Goal: Navigation & Orientation: Find specific page/section

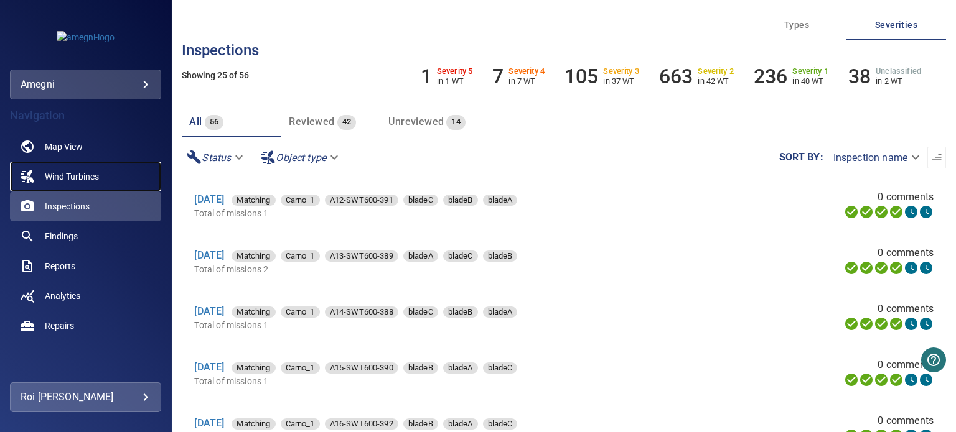
click at [72, 174] on span "Wind Turbines" at bounding box center [72, 176] width 54 height 12
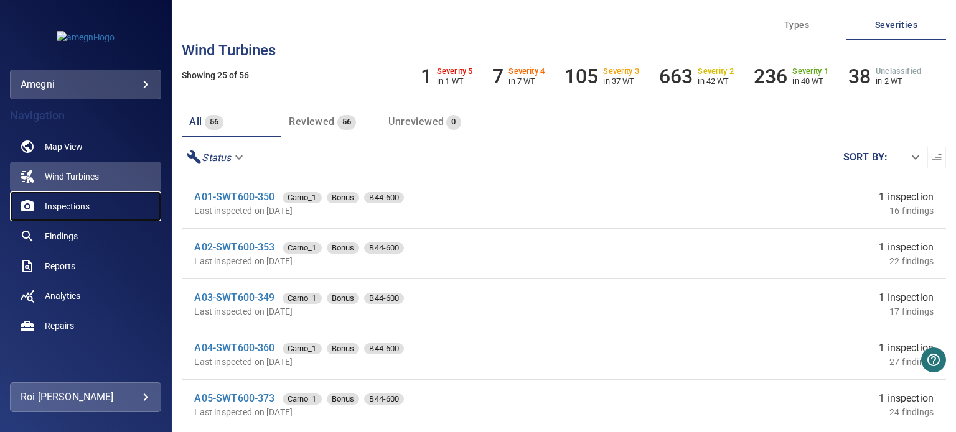
click at [55, 202] on span "Inspections" at bounding box center [67, 206] width 45 height 12
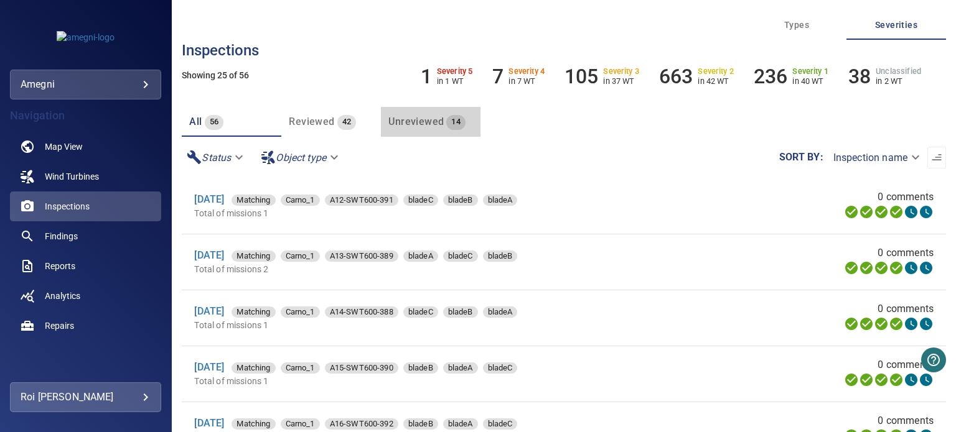
click at [434, 122] on span "Unreviewed" at bounding box center [415, 122] width 55 height 12
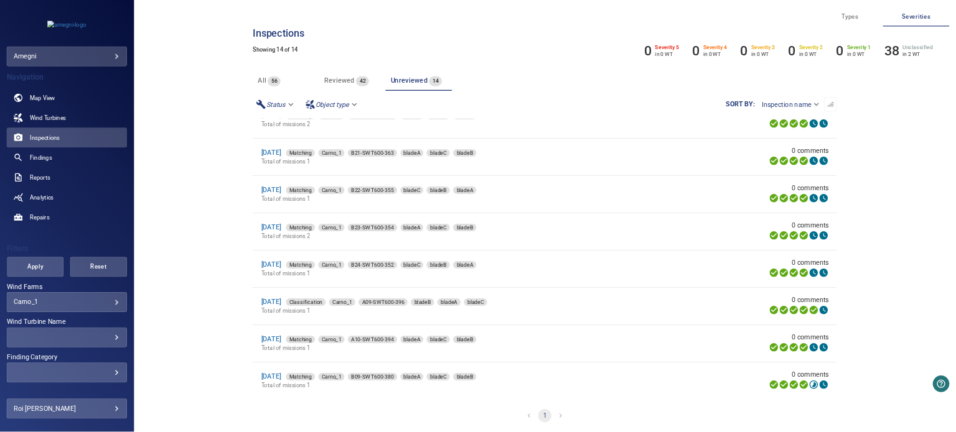
scroll to position [366, 0]
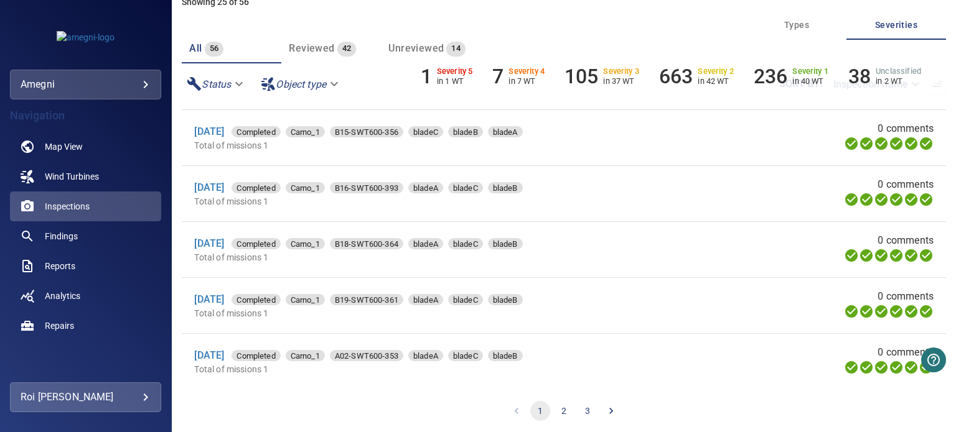
scroll to position [77, 0]
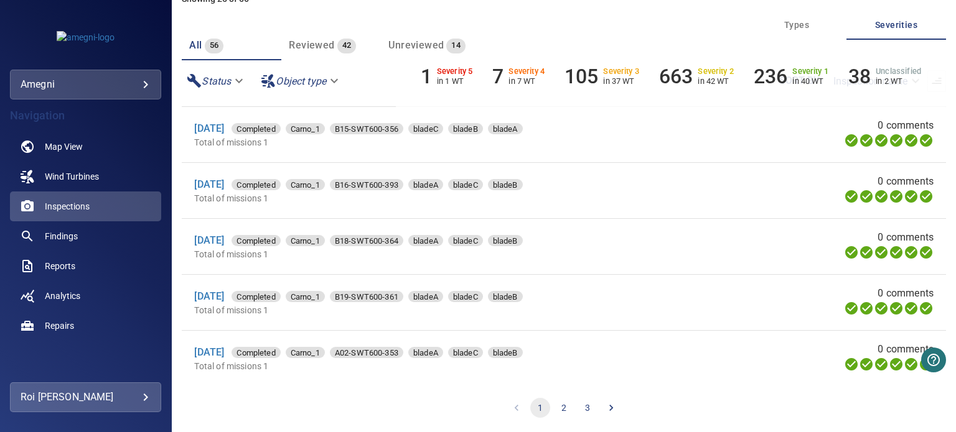
click at [556, 415] on button "2" at bounding box center [564, 408] width 20 height 20
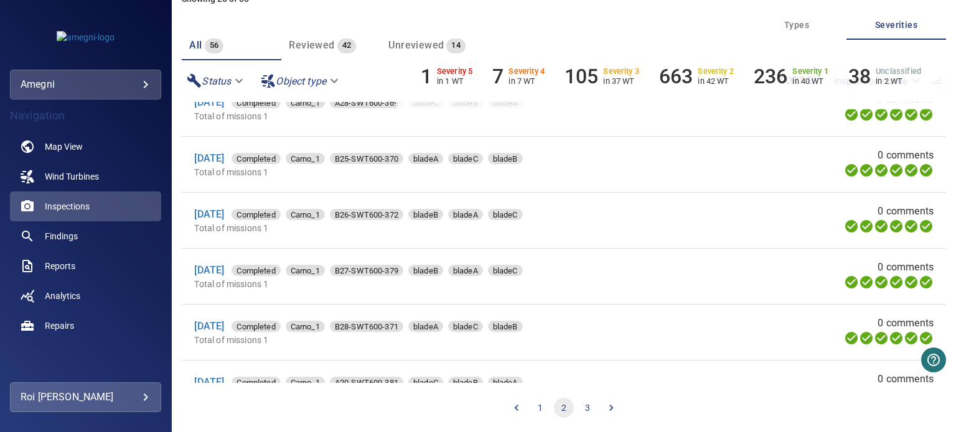
scroll to position [1115, 0]
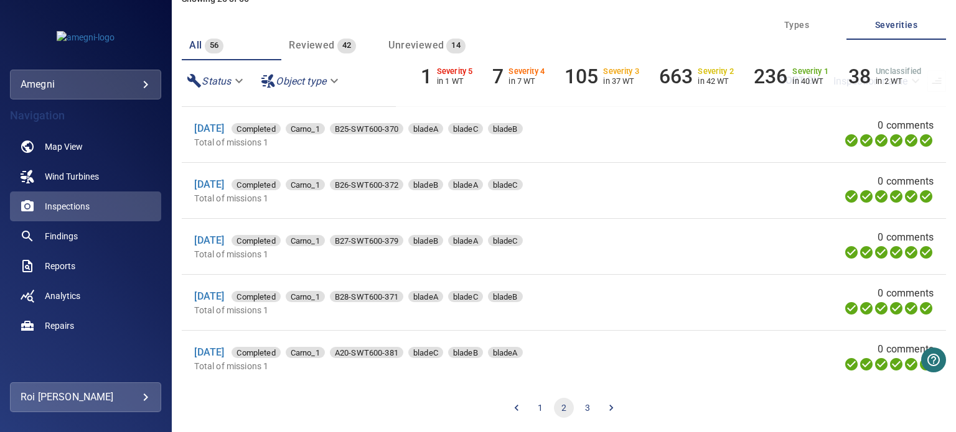
click at [585, 405] on button "3" at bounding box center [587, 408] width 20 height 20
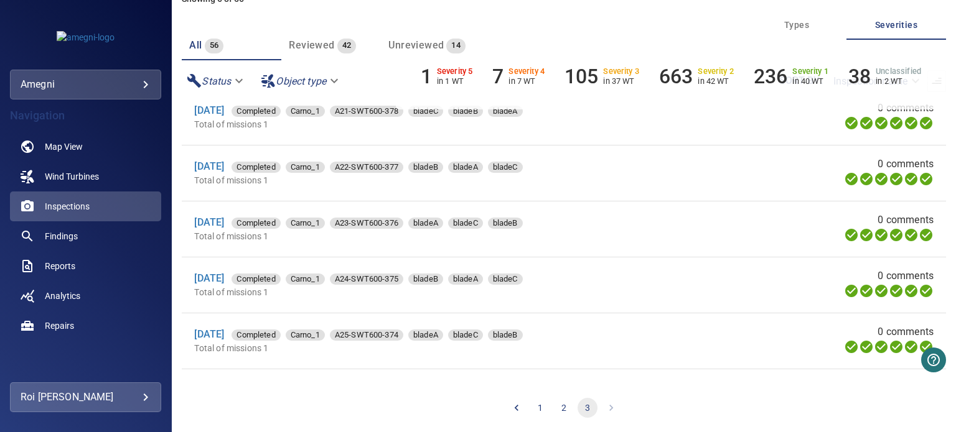
scroll to position [0, 0]
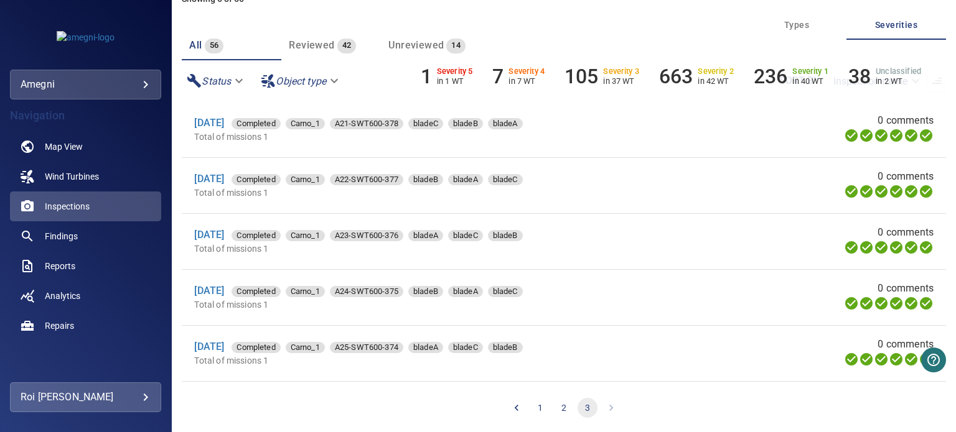
click at [537, 403] on button "1" at bounding box center [540, 408] width 20 height 20
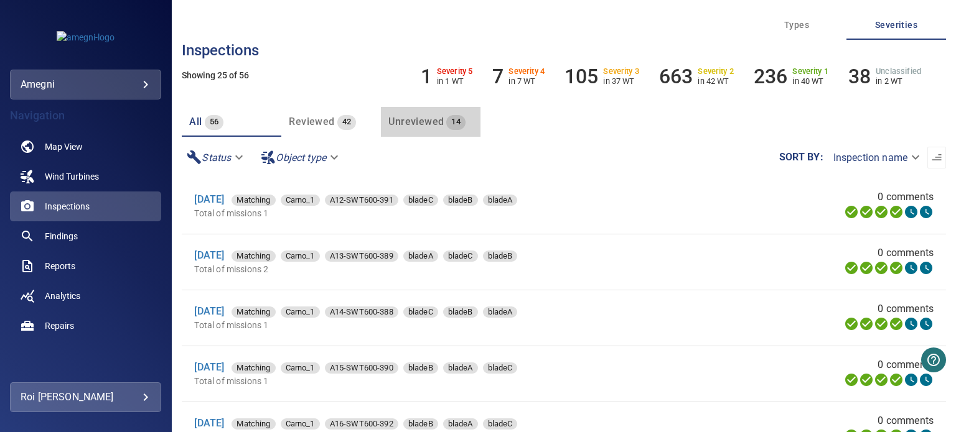
click at [426, 118] on span "Unreviewed" at bounding box center [415, 122] width 55 height 12
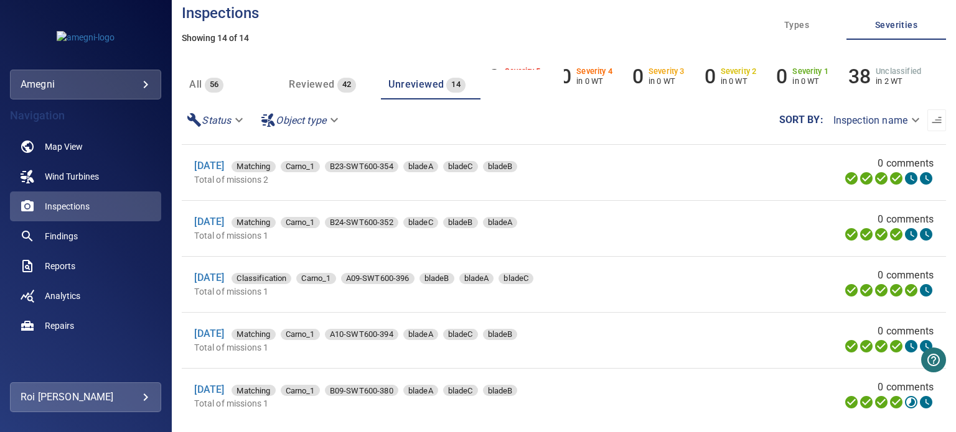
scroll to position [77, 0]
